Goal: Task Accomplishment & Management: Manage account settings

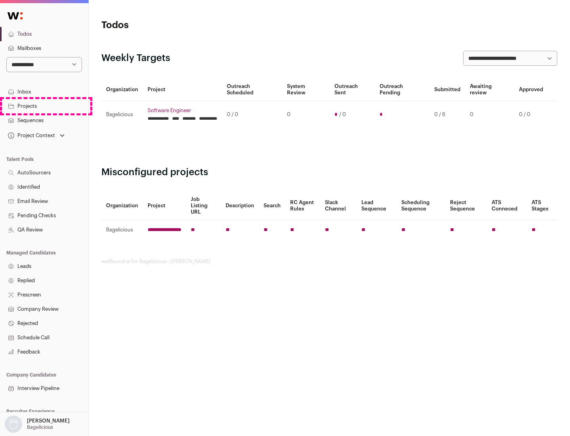
click at [44, 106] on link "Projects" at bounding box center [44, 106] width 88 height 14
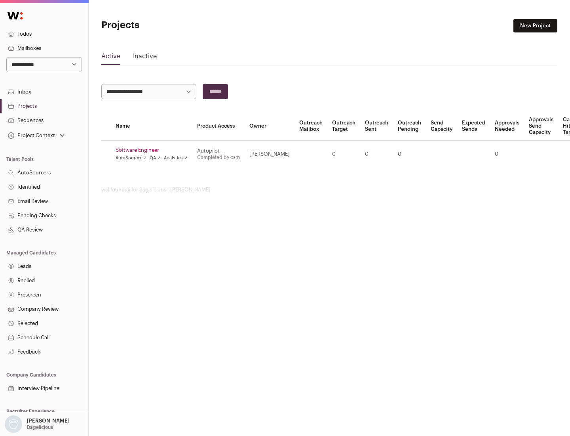
click at [154, 150] on link "Software Engineer" at bounding box center [152, 150] width 72 height 6
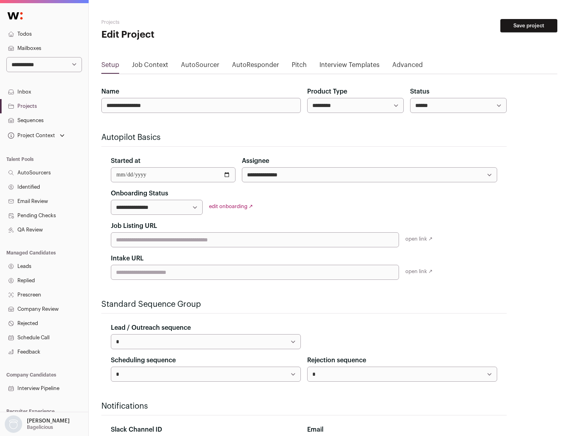
click at [529, 26] on button "Save project" at bounding box center [529, 25] width 57 height 13
